Goal: Transaction & Acquisition: Obtain resource

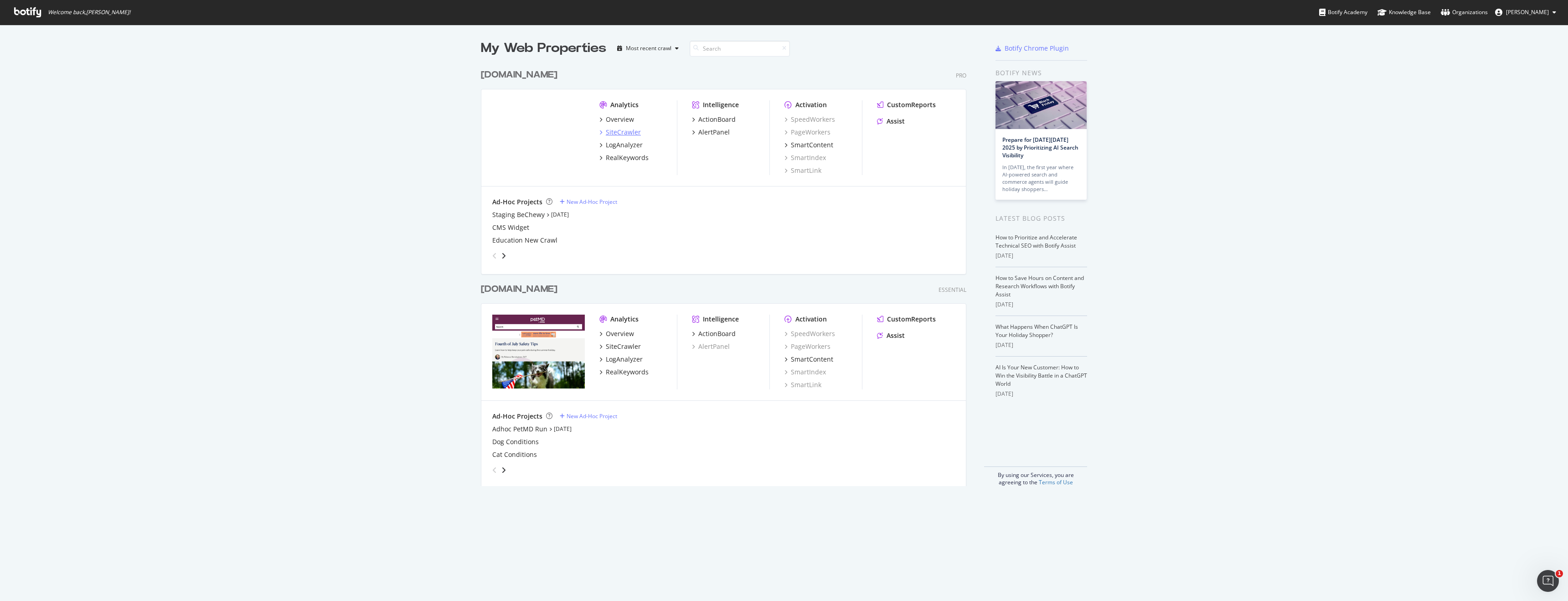
click at [611, 133] on div "SiteCrawler" at bounding box center [623, 132] width 35 height 9
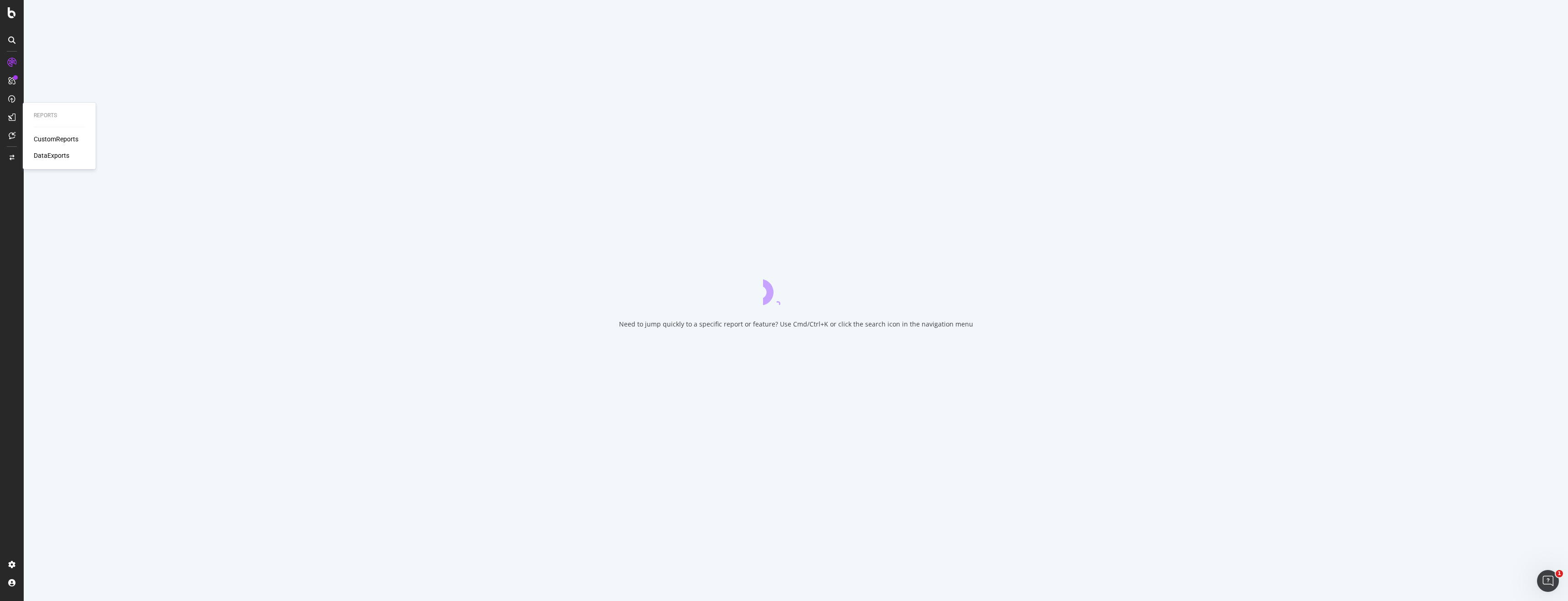
click at [55, 155] on div "DataExports" at bounding box center [51, 155] width 35 height 9
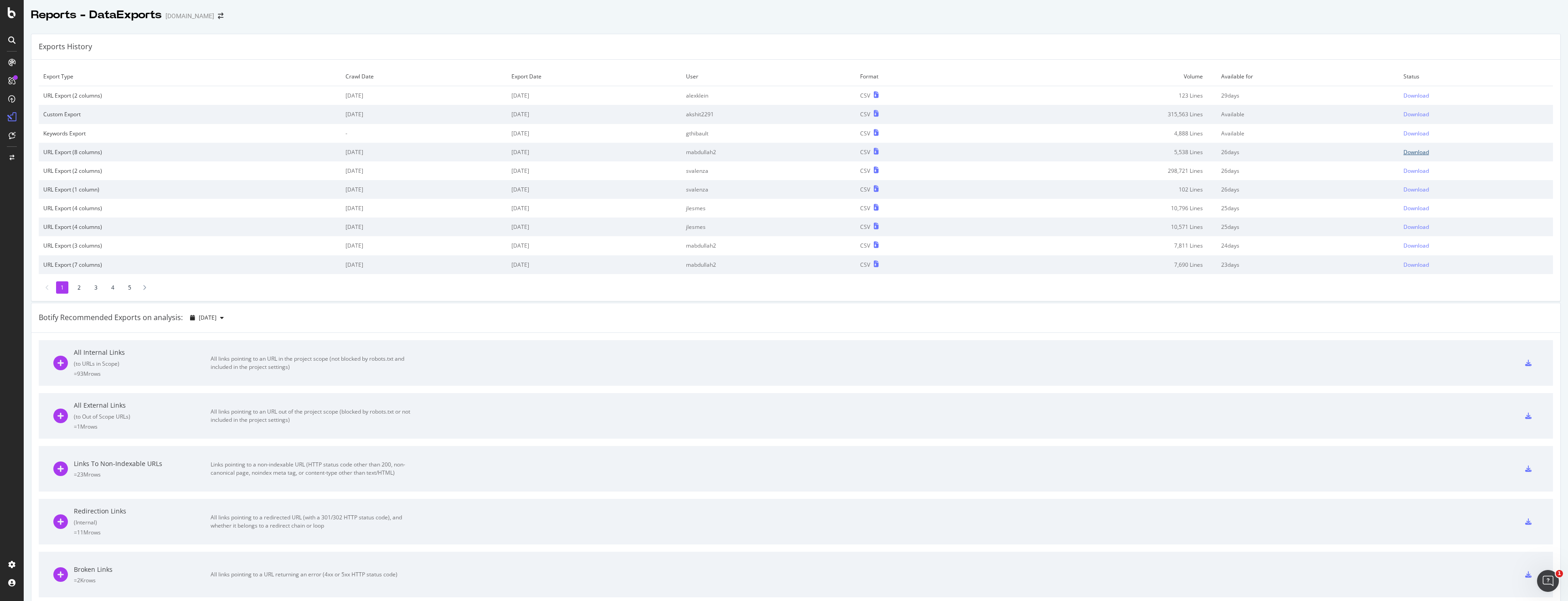
scroll to position [1, 0]
click at [1420, 132] on div "Download" at bounding box center [1416, 133] width 26 height 8
click at [65, 100] on div "SiteCrawler" at bounding box center [49, 100] width 32 height 9
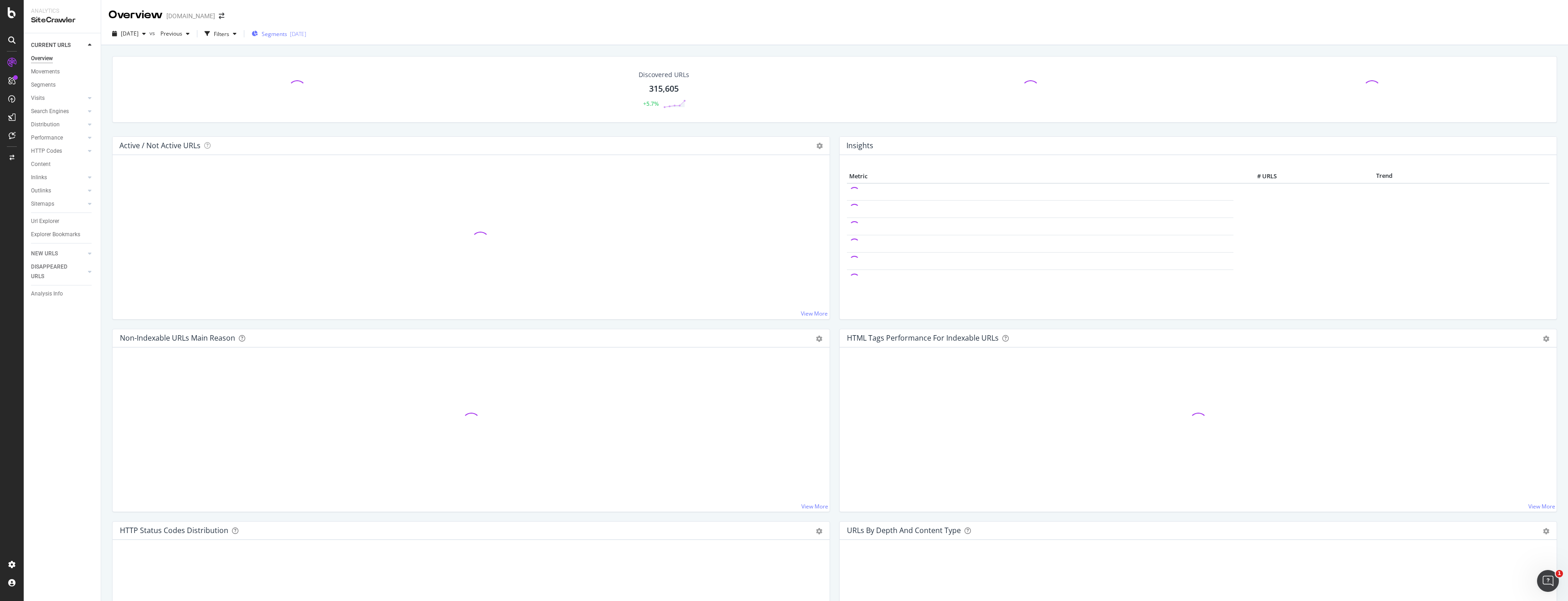
click at [306, 33] on div "Segments [DATE]" at bounding box center [279, 33] width 55 height 8
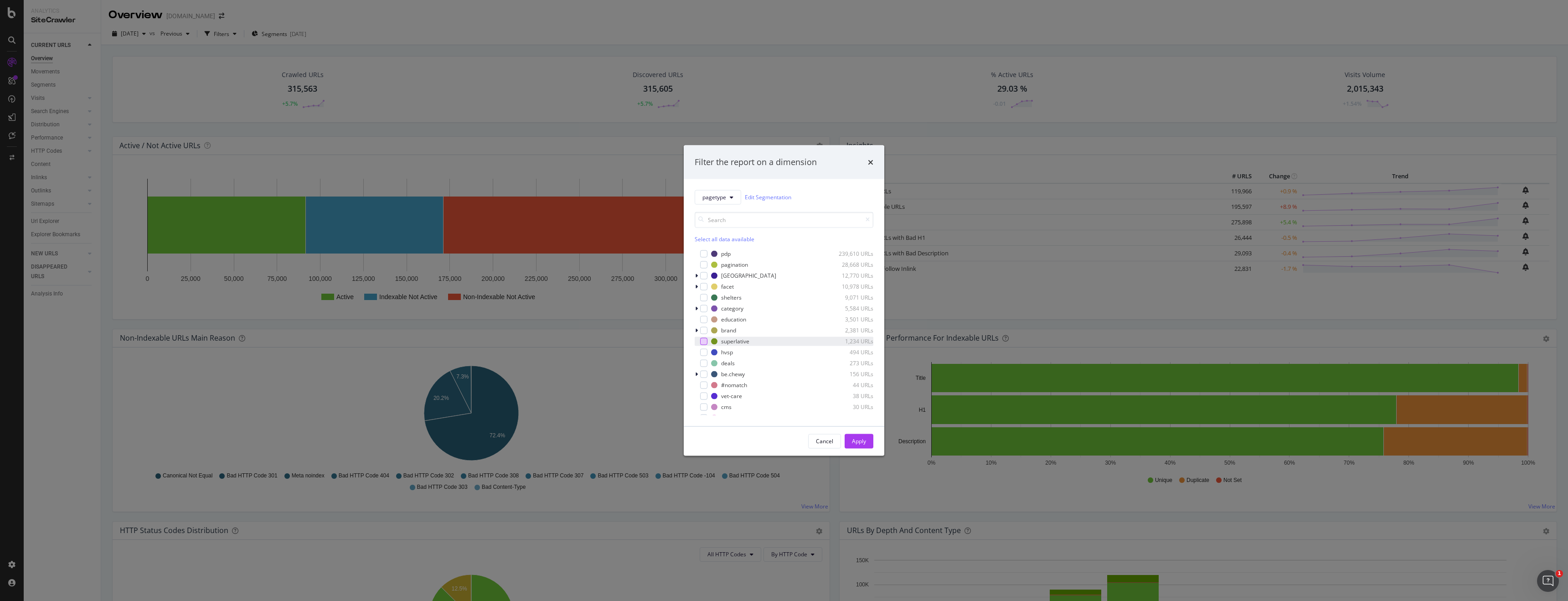
click at [705, 341] on div "modal" at bounding box center [704, 341] width 7 height 7
click at [858, 438] on div "Apply" at bounding box center [859, 441] width 14 height 8
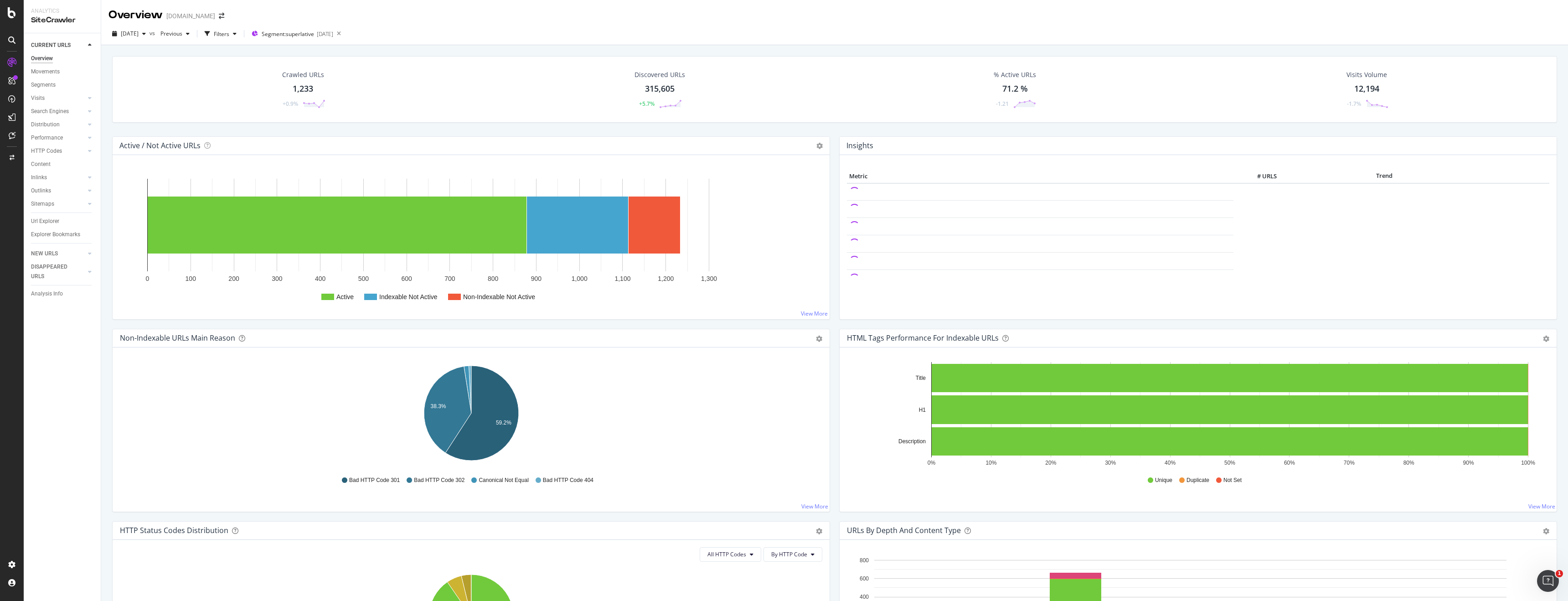
click at [298, 84] on div "1,233" at bounding box center [303, 88] width 21 height 12
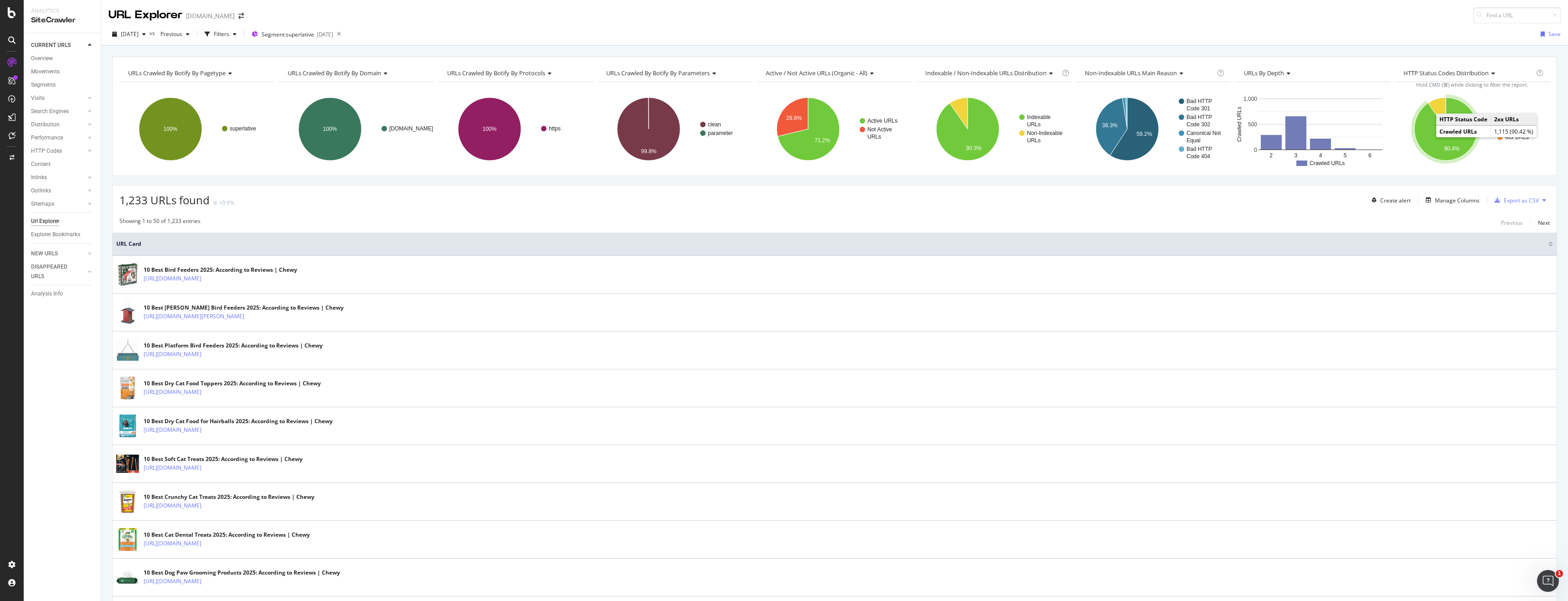
click at [1429, 142] on icon "A chart." at bounding box center [1446, 128] width 63 height 63
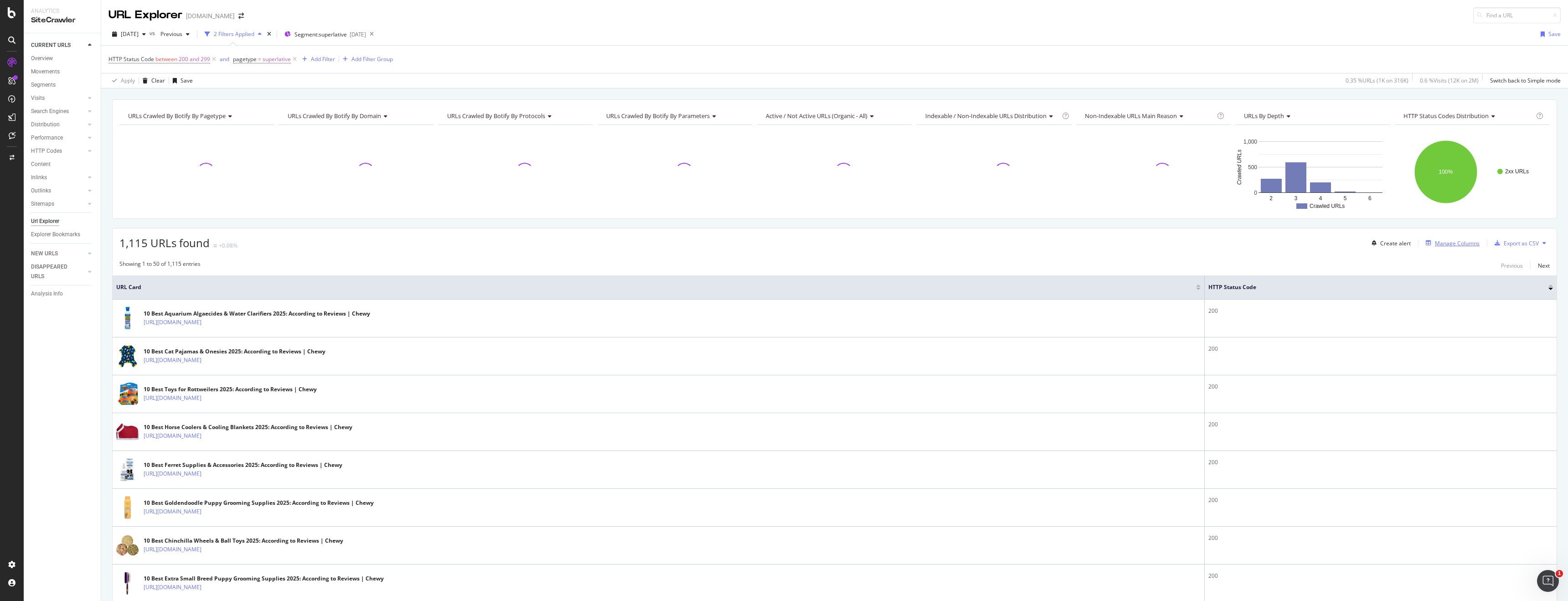
click at [1455, 246] on div "Manage Columns" at bounding box center [1457, 243] width 44 height 8
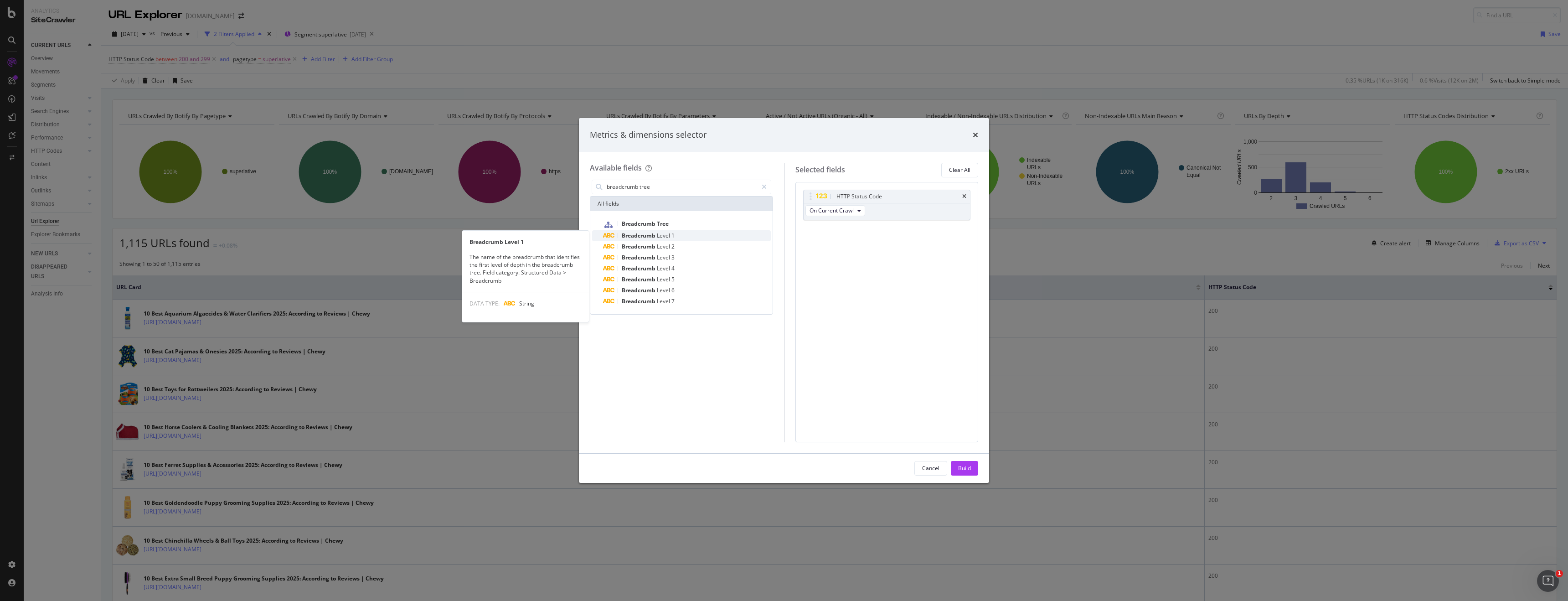
type input "breadcrumb tree"
click at [660, 237] on span "Level" at bounding box center [664, 235] width 15 height 8
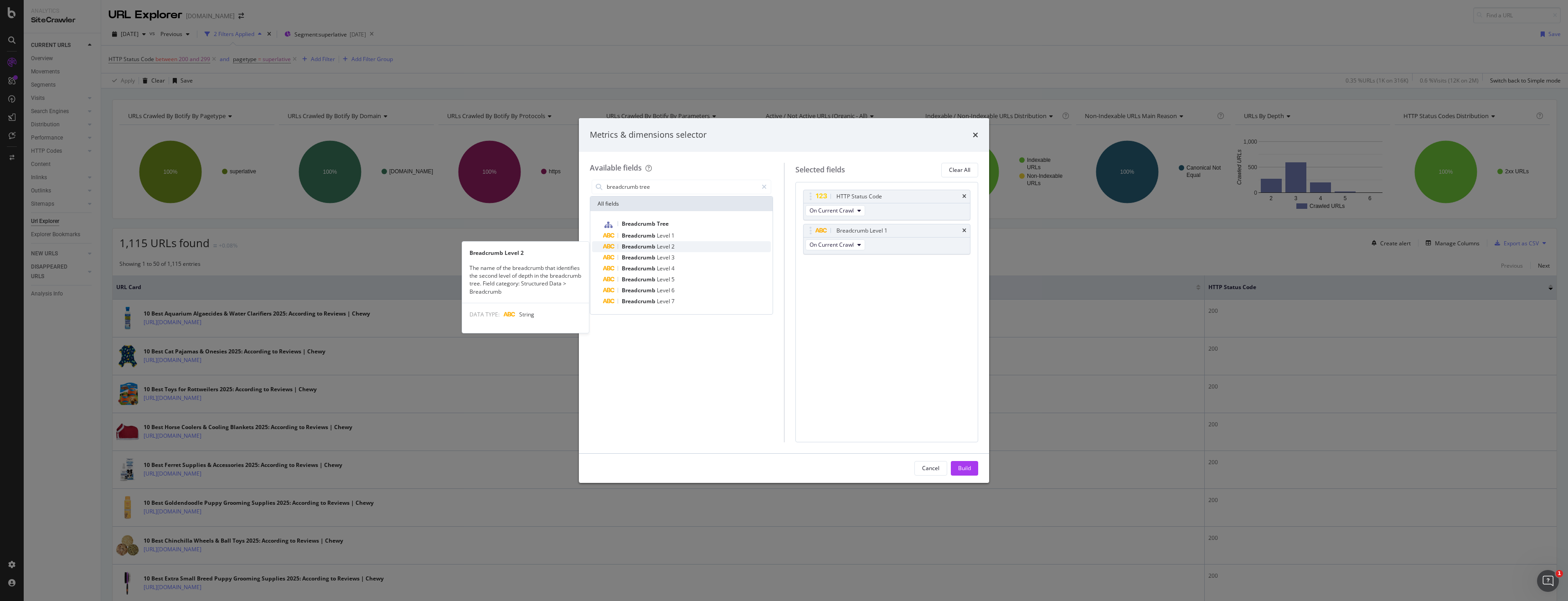
click at [668, 247] on span "Level" at bounding box center [664, 246] width 15 height 8
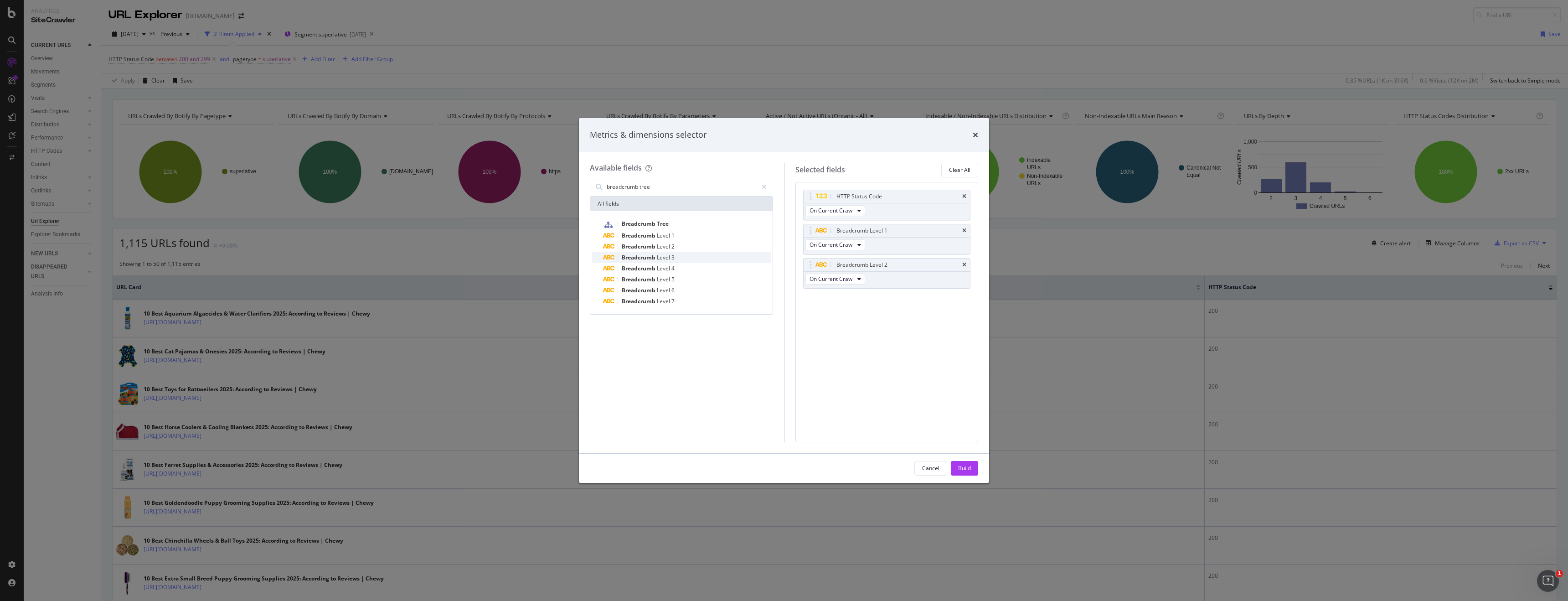
click at [670, 256] on span "Level" at bounding box center [664, 257] width 15 height 8
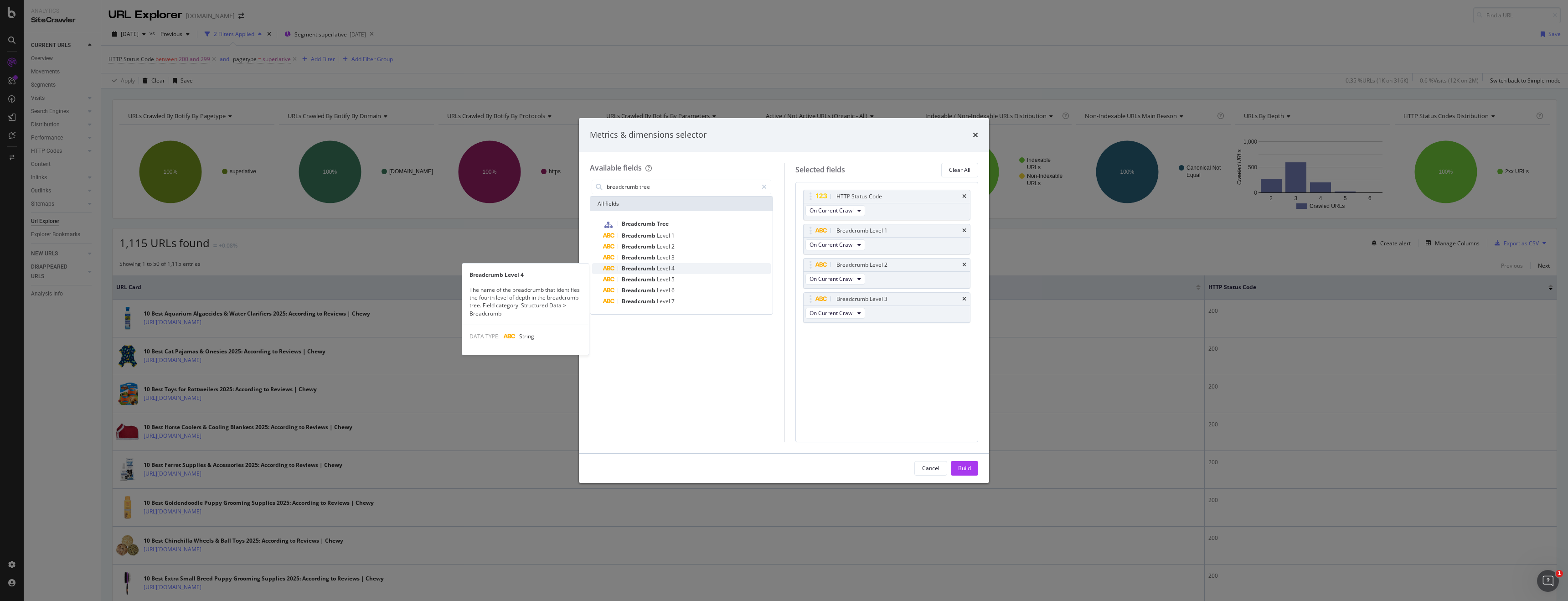
click at [674, 273] on div "Breadcrumb Level 4" at bounding box center [687, 269] width 168 height 11
click at [675, 283] on div "Breadcrumb Level 5" at bounding box center [687, 279] width 168 height 11
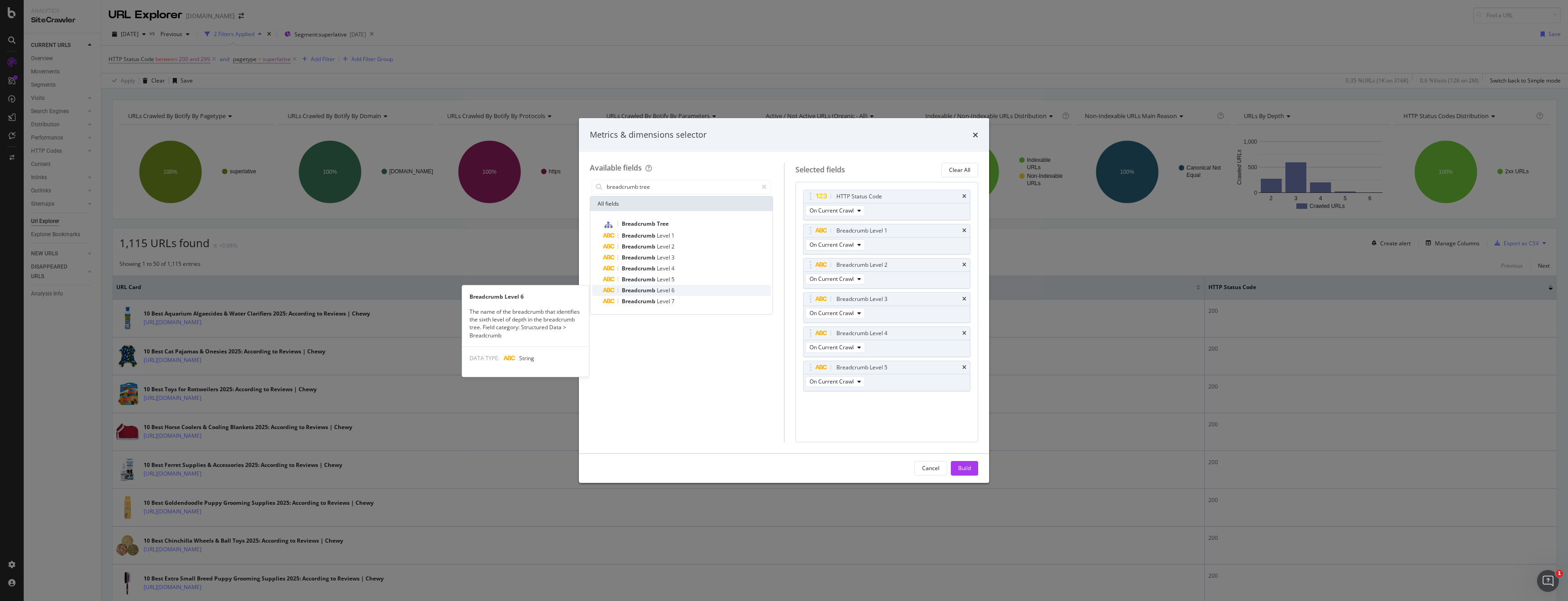
click at [676, 293] on div "Breadcrumb Level 6" at bounding box center [687, 290] width 168 height 11
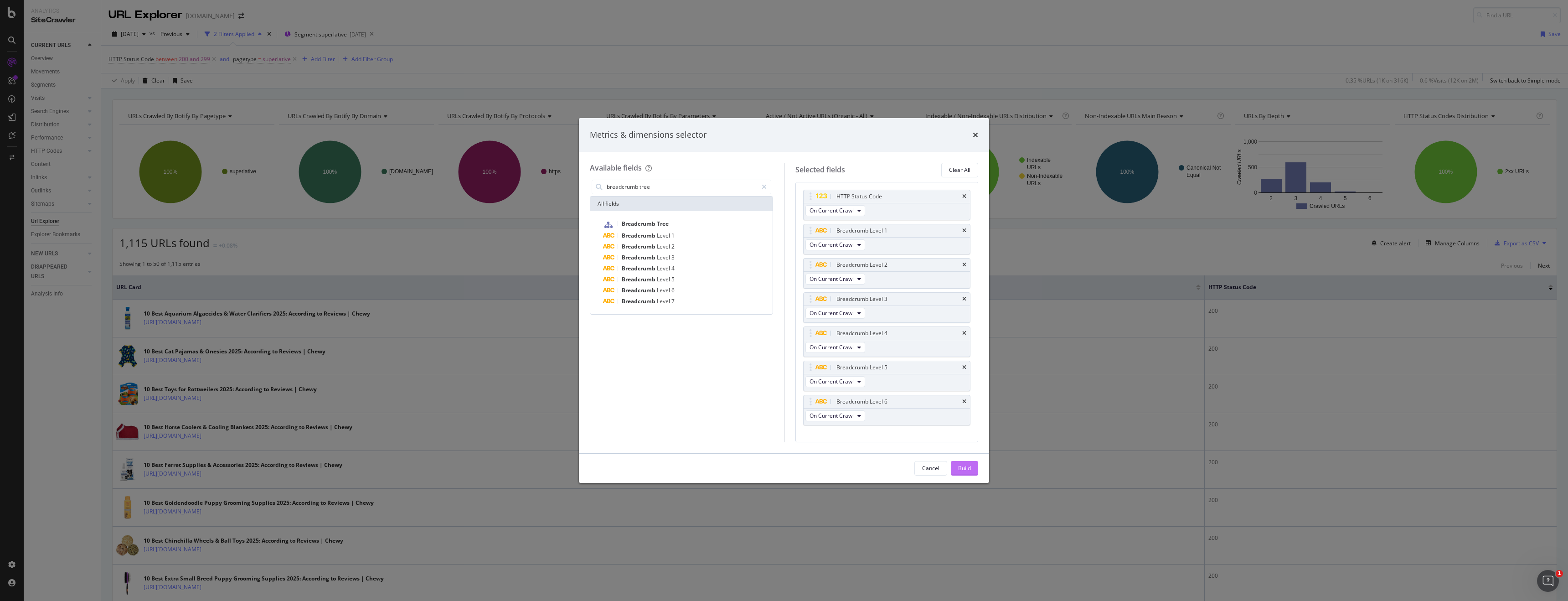
click at [971, 466] on button "Build" at bounding box center [964, 468] width 27 height 15
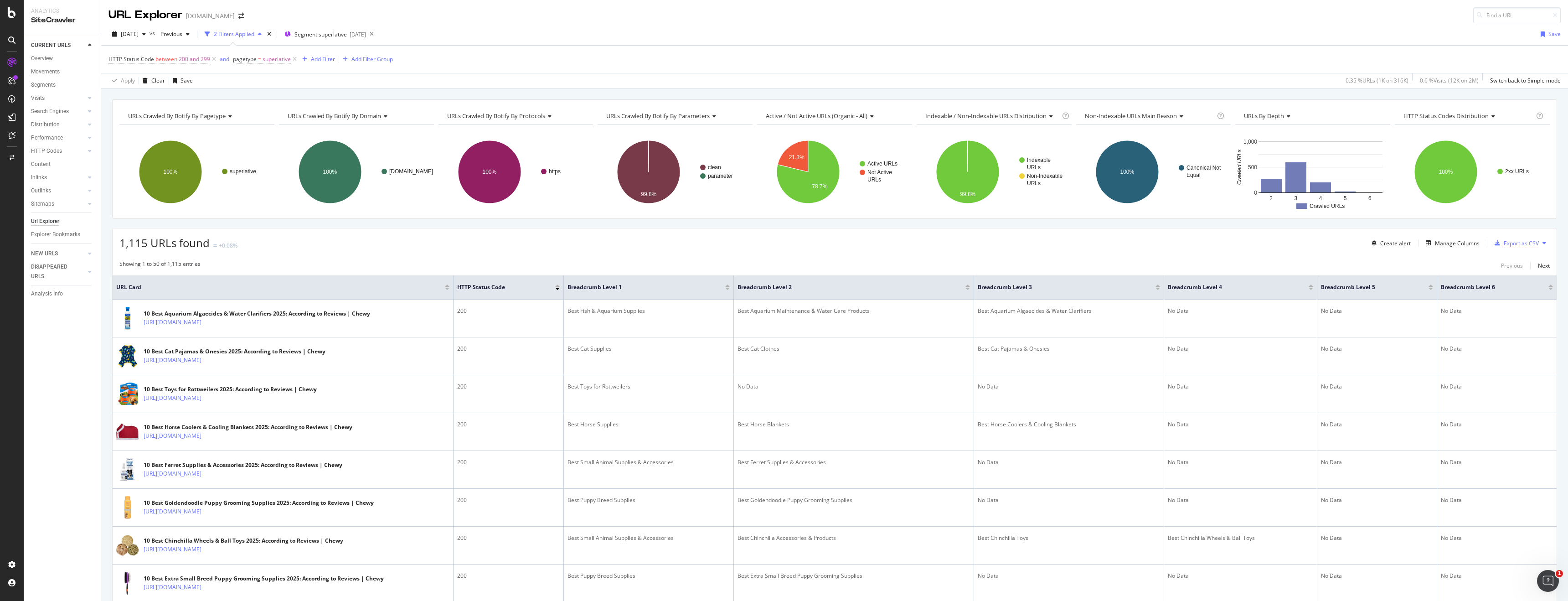
click at [1510, 244] on div "Export as CSV" at bounding box center [1521, 243] width 35 height 8
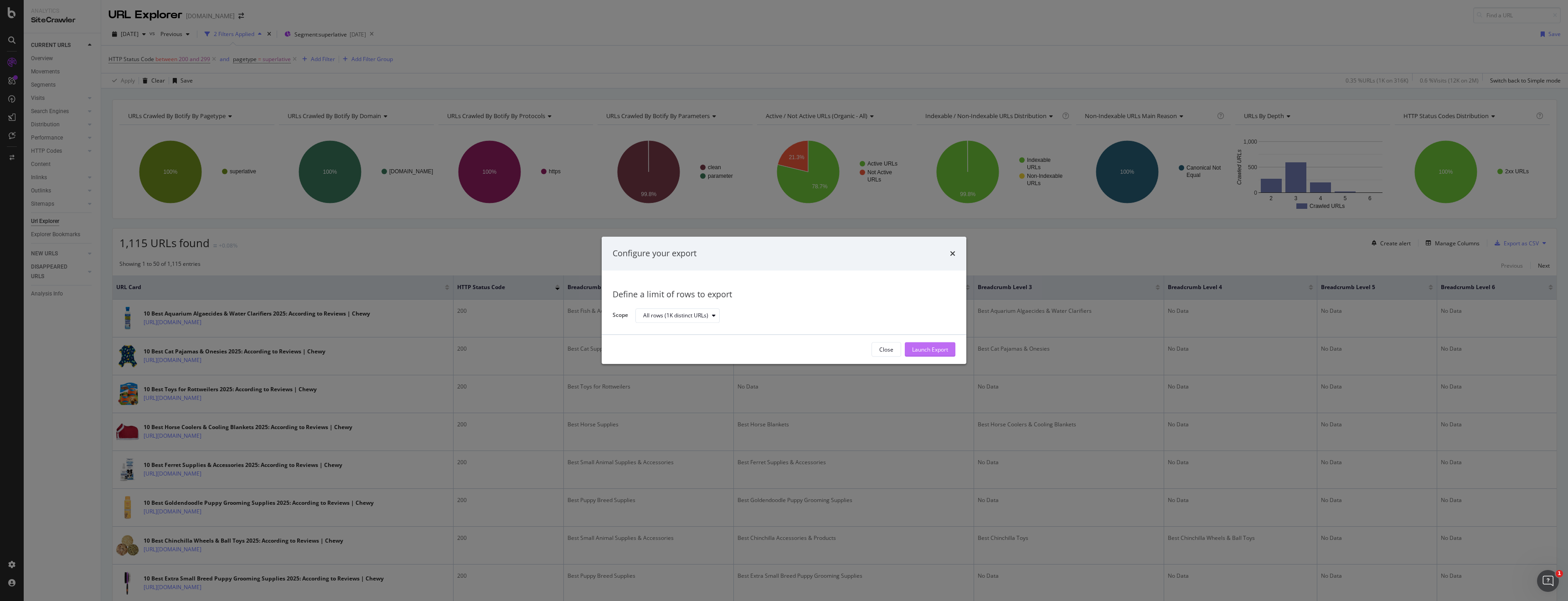
click at [922, 351] on div "Launch Export" at bounding box center [929, 350] width 36 height 8
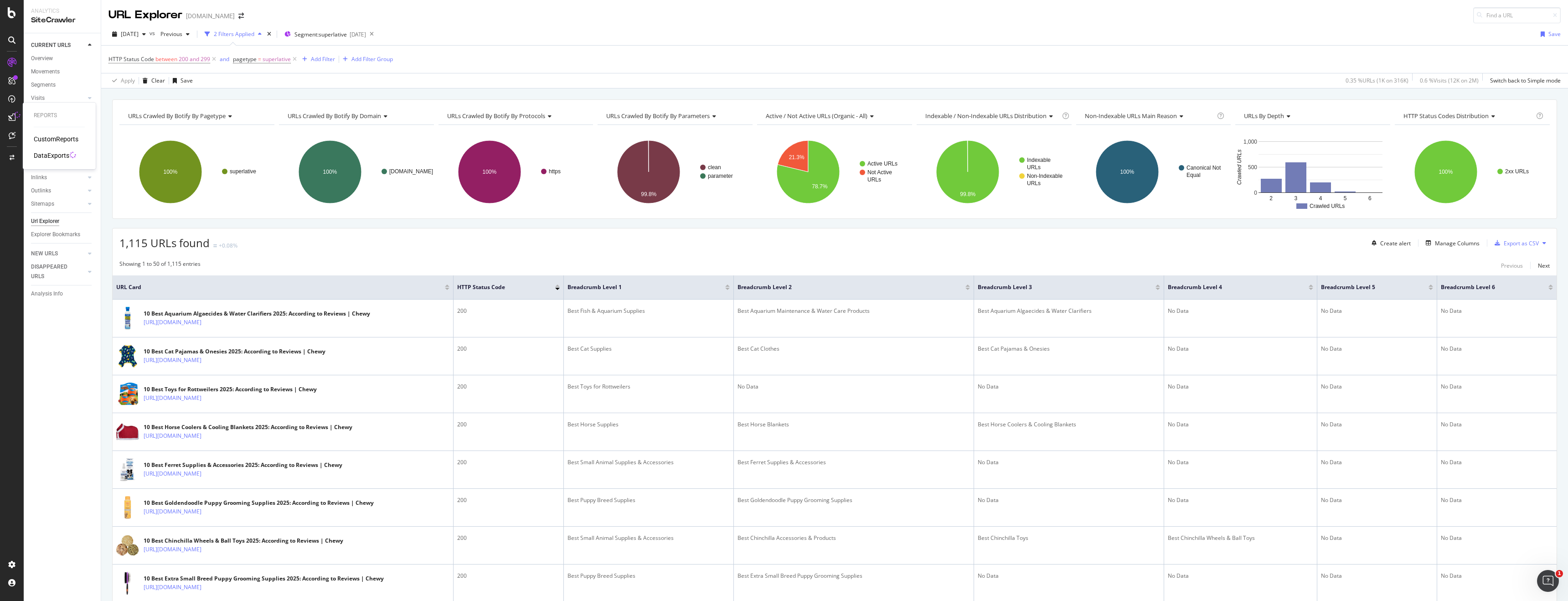
click at [60, 153] on div "DataExports" at bounding box center [51, 155] width 35 height 9
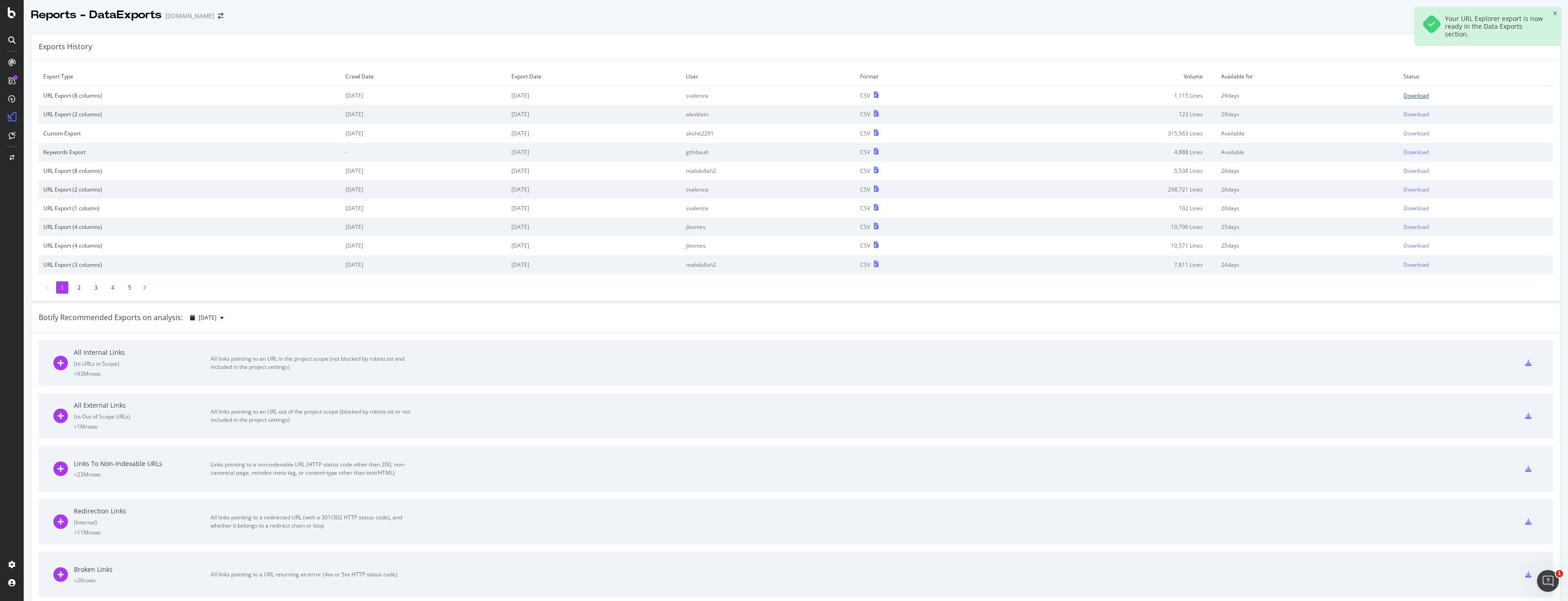
click at [1421, 97] on div "Download" at bounding box center [1416, 96] width 26 height 8
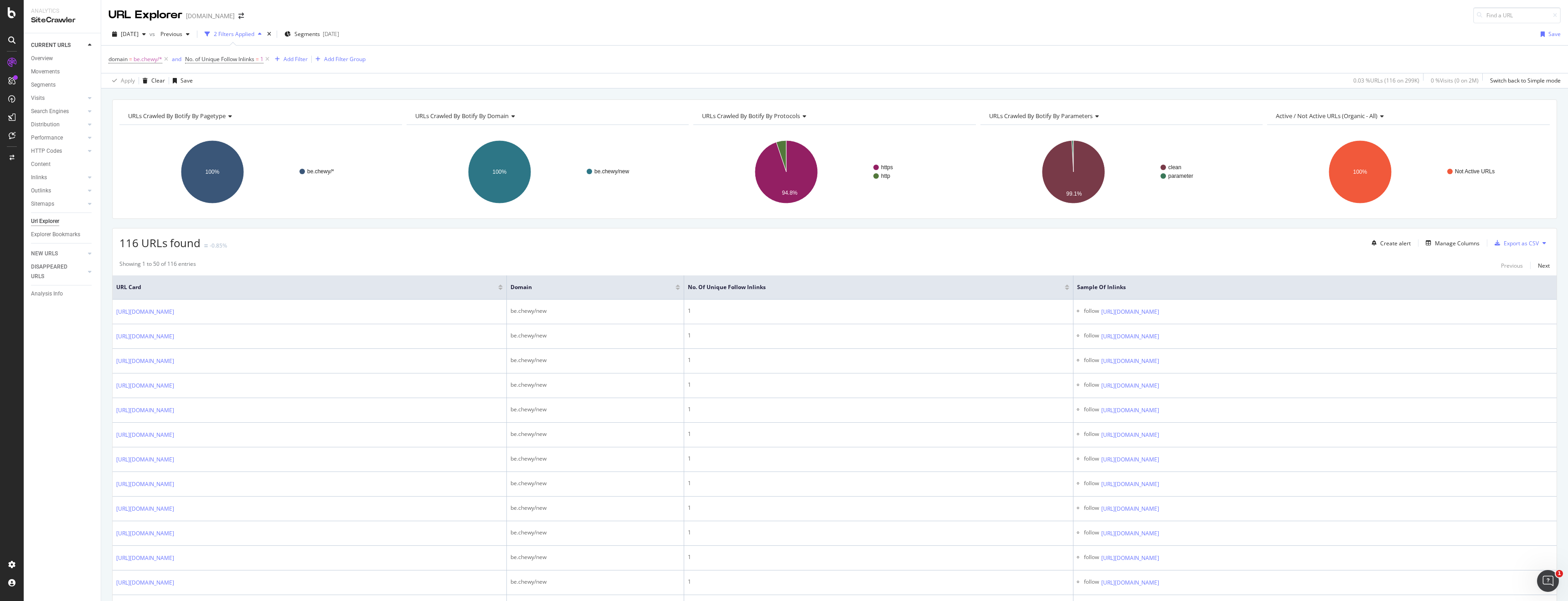
scroll to position [75, 0]
